Goal: Navigation & Orientation: Go to known website

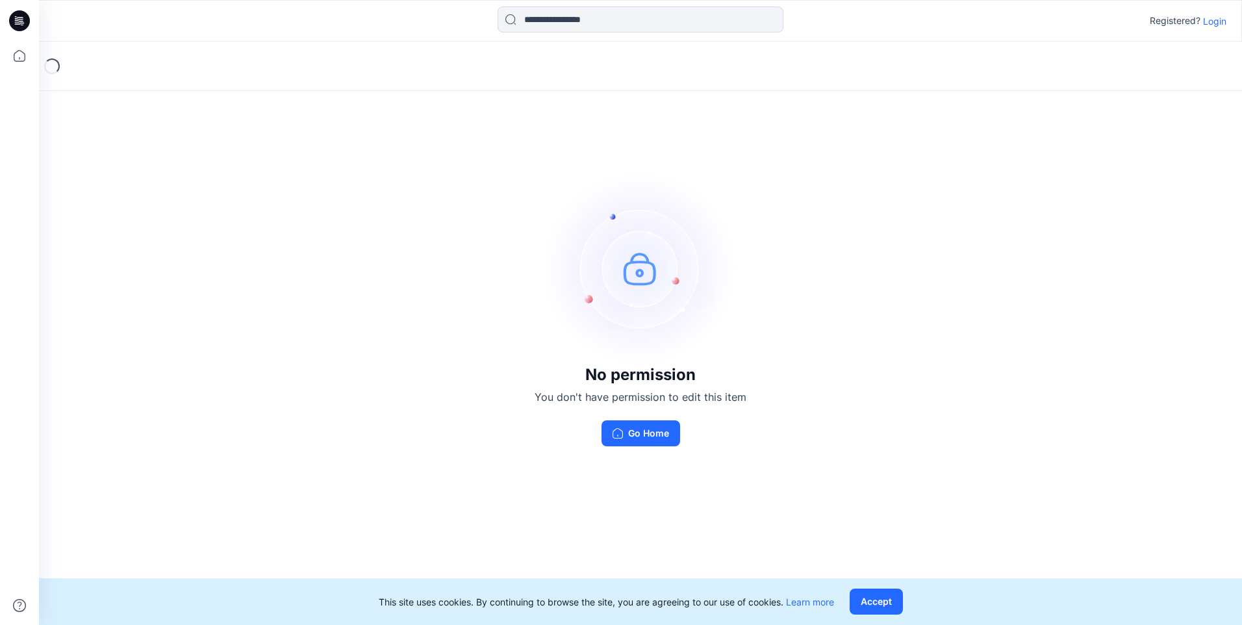
click at [636, 277] on img at bounding box center [640, 268] width 195 height 195
click at [655, 433] on button "Go Home" at bounding box center [641, 433] width 79 height 26
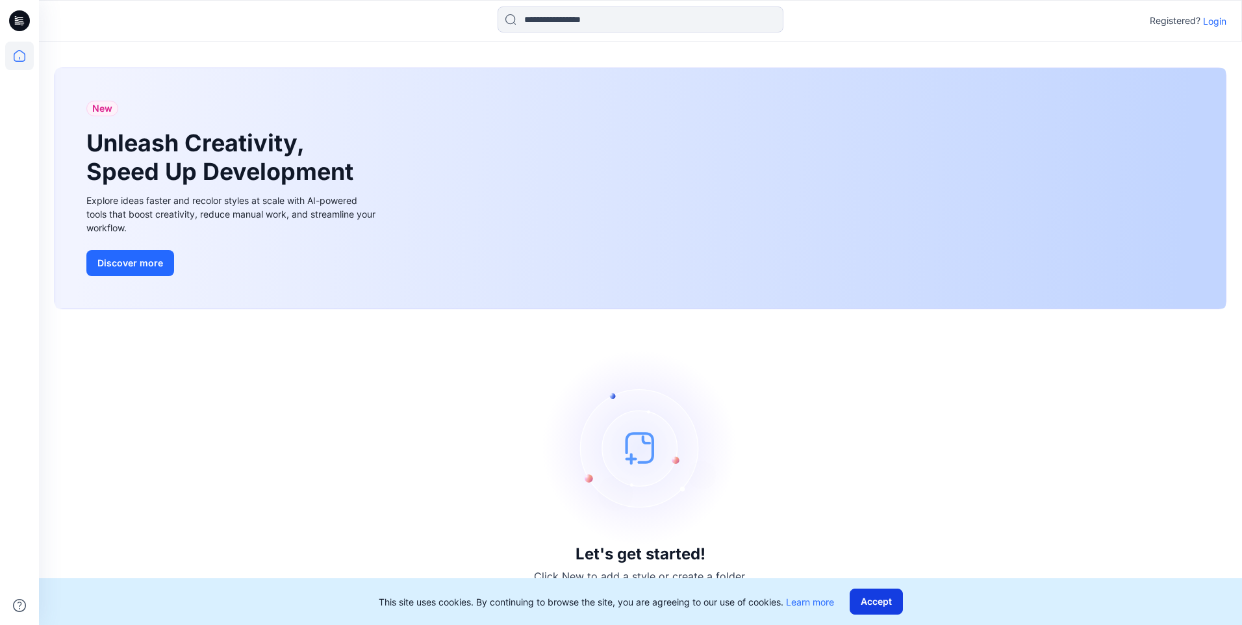
click at [885, 599] on button "Accept" at bounding box center [876, 602] width 53 height 26
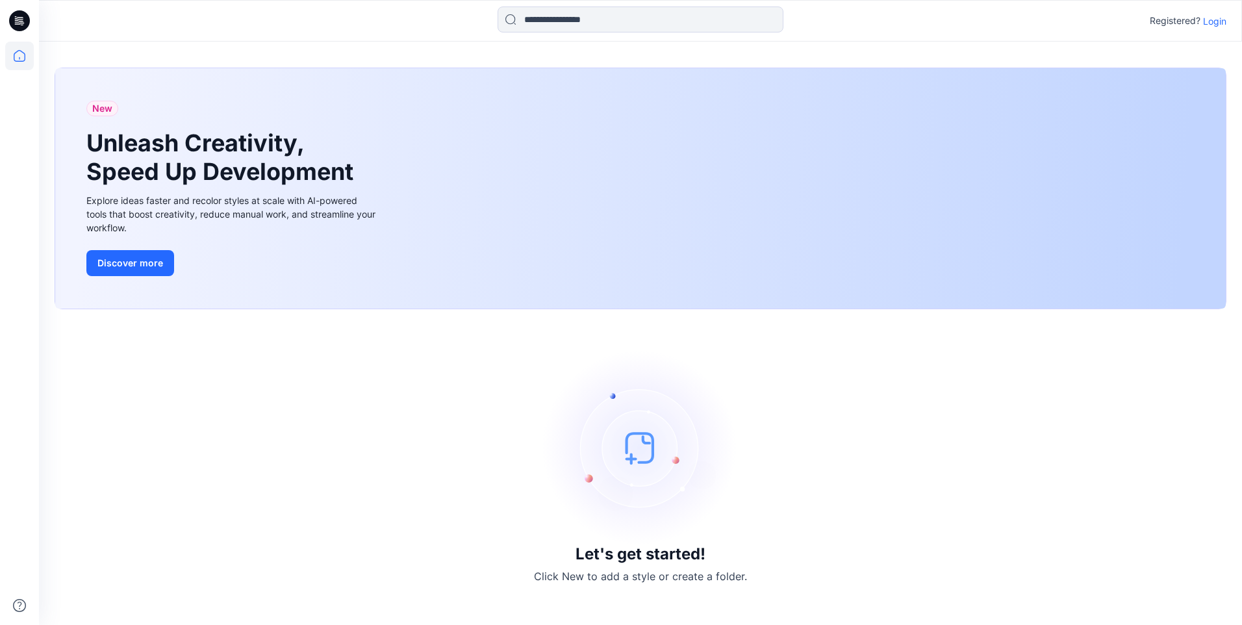
click at [631, 455] on img at bounding box center [640, 447] width 195 height 195
click at [655, 203] on div "New Unleash Creativity, Speed Up Development Explore ideas faster and recolor s…" at bounding box center [640, 188] width 1171 height 240
click at [808, 106] on div "New Unleash Creativity, Speed Up Development Explore ideas faster and recolor s…" at bounding box center [640, 188] width 1171 height 240
click at [949, 190] on div "New Unleash Creativity, Speed Up Development Explore ideas faster and recolor s…" at bounding box center [640, 188] width 1171 height 240
drag, startPoint x: 1046, startPoint y: 214, endPoint x: 1049, endPoint y: 196, distance: 17.7
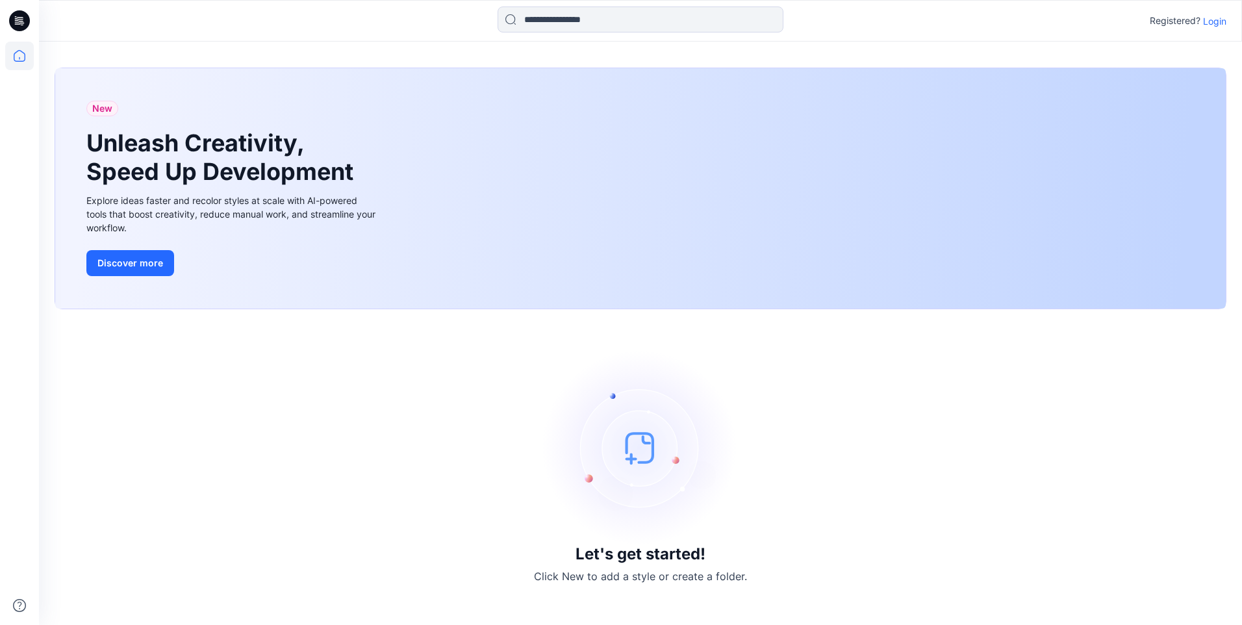
click at [1046, 212] on div "New Unleash Creativity, Speed Up Development Explore ideas faster and recolor s…" at bounding box center [640, 188] width 1171 height 240
click at [1049, 194] on div "New Unleash Creativity, Speed Up Development Explore ideas faster and recolor s…" at bounding box center [640, 188] width 1171 height 240
drag, startPoint x: 1057, startPoint y: 255, endPoint x: 983, endPoint y: 233, distance: 77.3
click at [912, 264] on div "New Unleash Creativity, Speed Up Development Explore ideas faster and recolor s…" at bounding box center [640, 188] width 1171 height 240
drag, startPoint x: 1052, startPoint y: 187, endPoint x: 480, endPoint y: 187, distance: 571.9
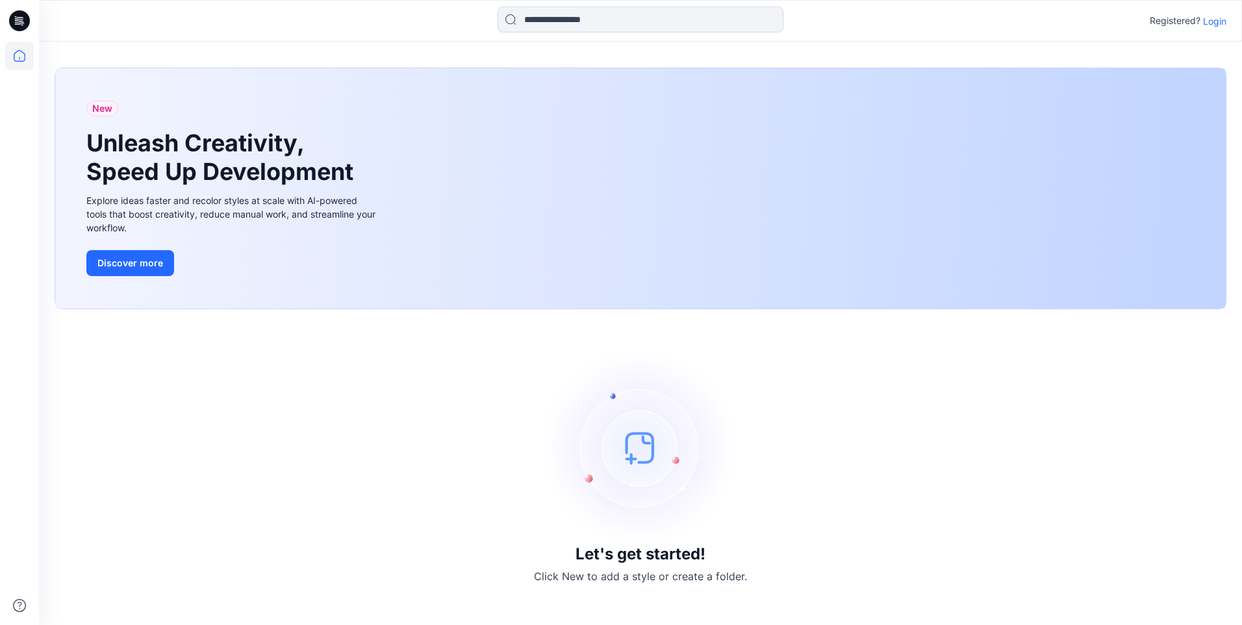
click at [1003, 184] on div "New Unleash Creativity, Speed Up Development Explore ideas faster and recolor s…" at bounding box center [640, 188] width 1171 height 240
click at [134, 261] on button "Discover more" at bounding box center [130, 263] width 88 height 26
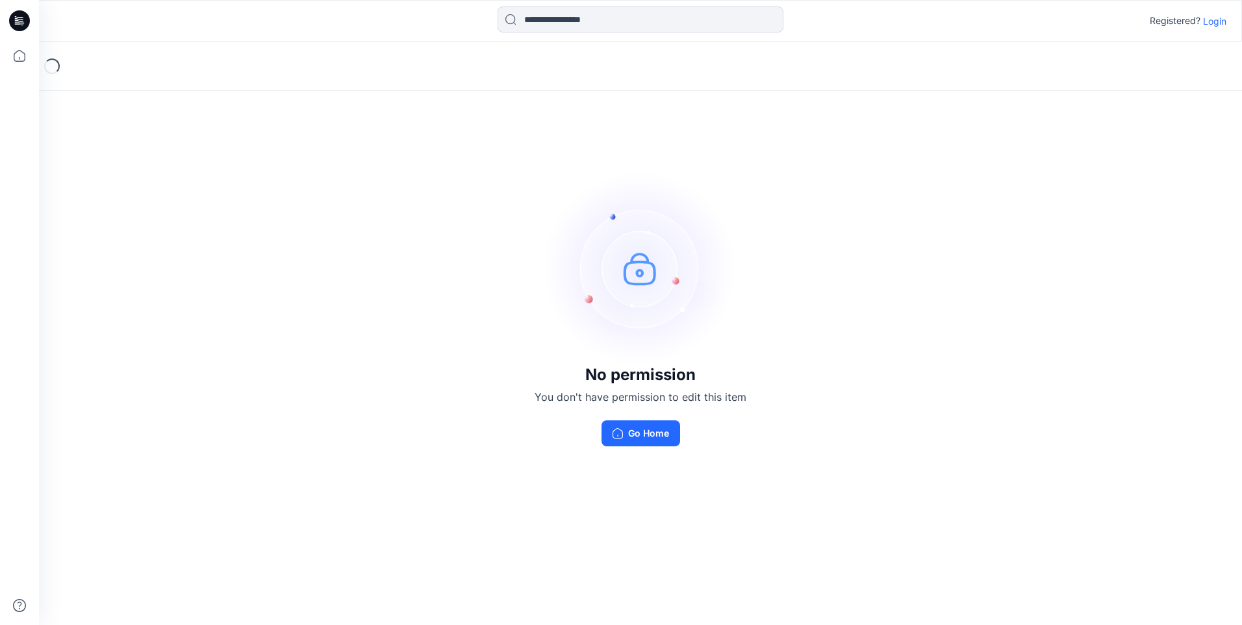
click at [637, 268] on img at bounding box center [640, 268] width 195 height 195
click at [613, 376] on h3 "No permission" at bounding box center [641, 375] width 212 height 18
click at [613, 437] on icon "button" at bounding box center [618, 433] width 10 height 10
